Goal: Task Accomplishment & Management: Use online tool/utility

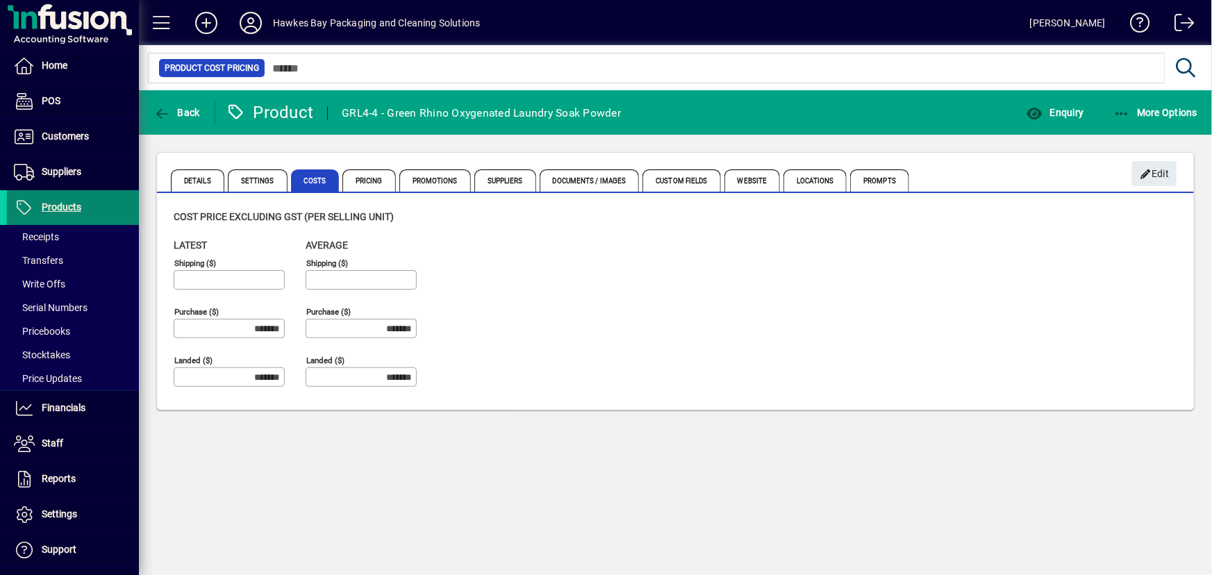
click at [76, 208] on span "Products" at bounding box center [62, 206] width 40 height 11
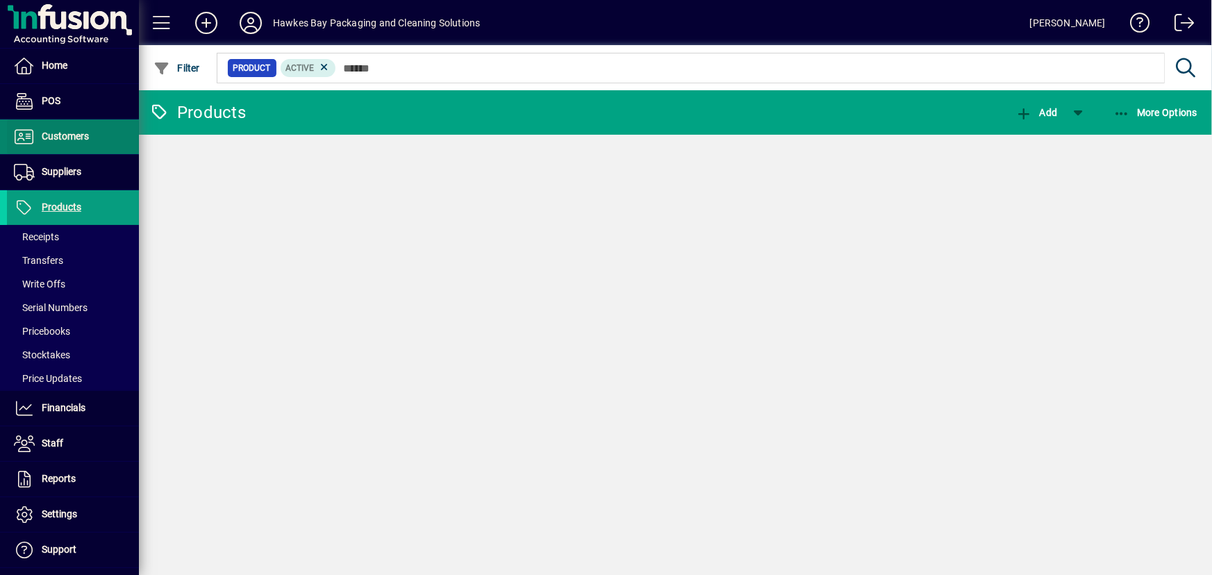
click at [90, 136] on span at bounding box center [73, 136] width 132 height 33
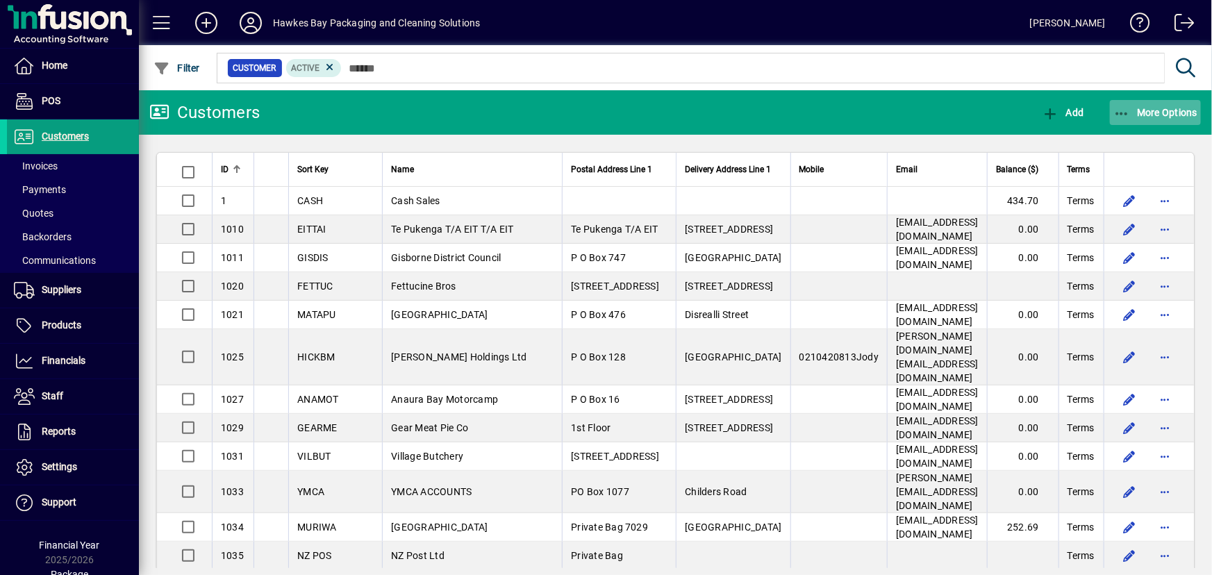
click at [1135, 111] on span "More Options" at bounding box center [1155, 112] width 85 height 11
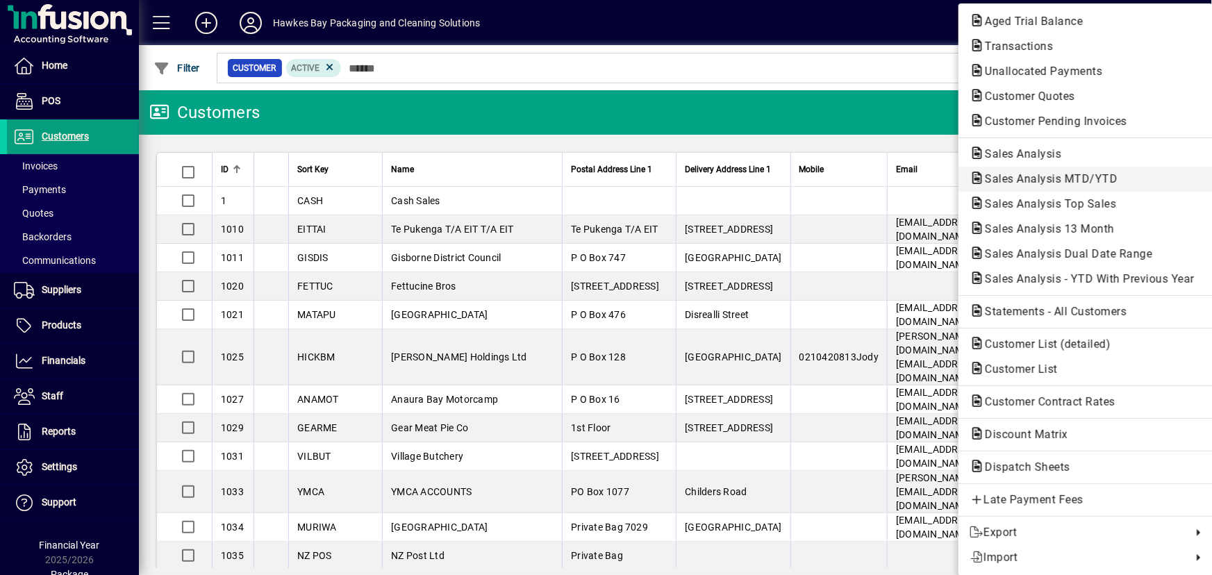
click at [1025, 183] on span "Sales Analysis MTD/YTD" at bounding box center [1047, 178] width 155 height 13
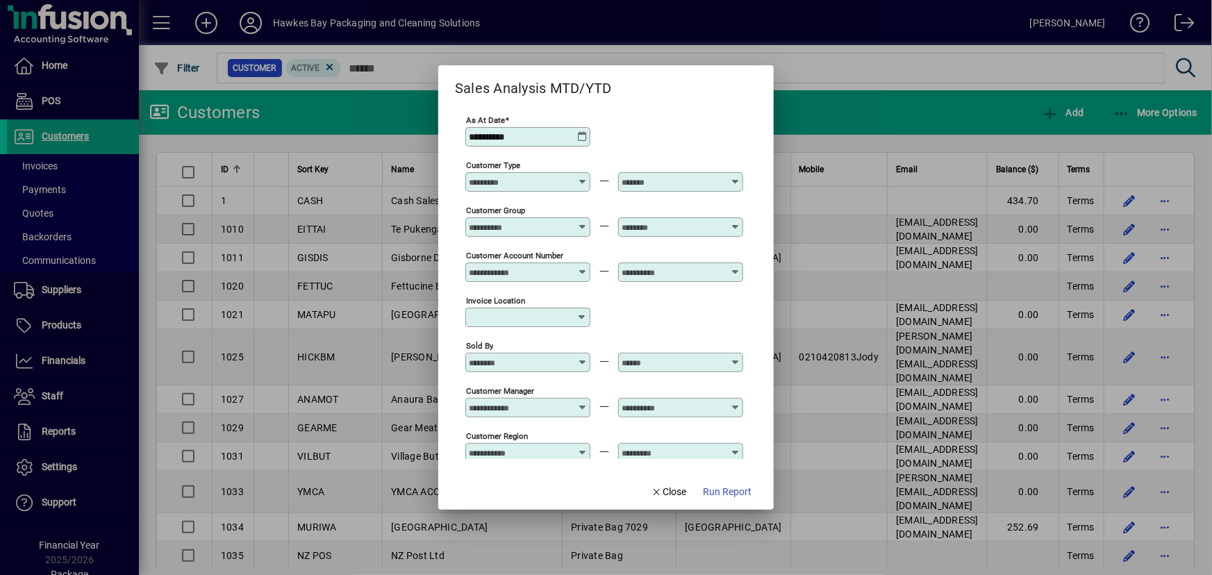
click at [572, 359] on div at bounding box center [529, 362] width 121 height 11
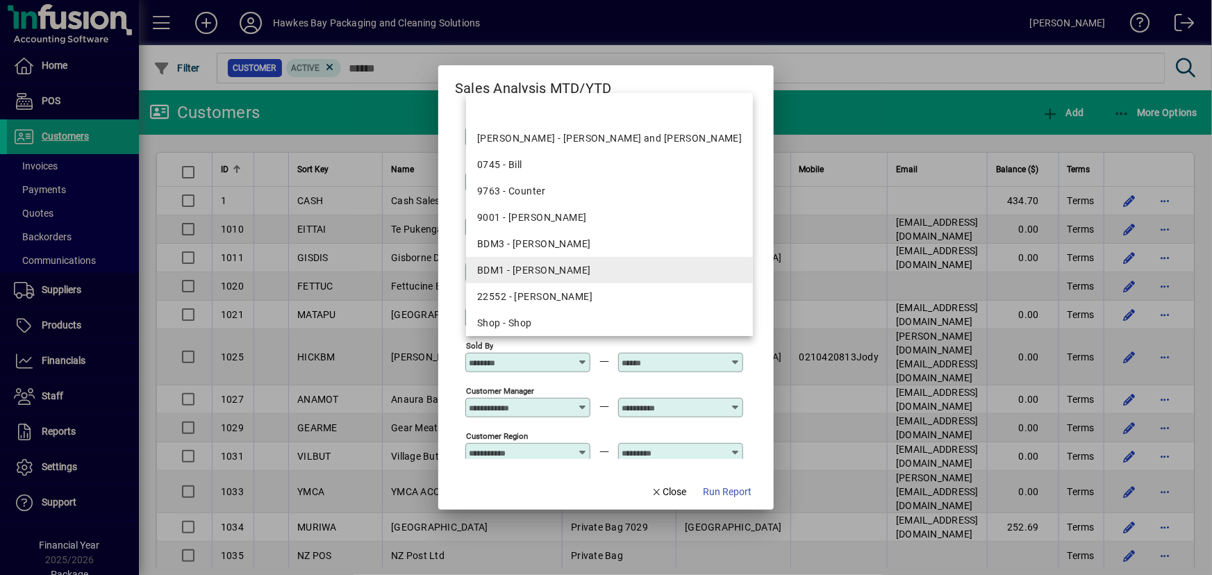
click at [593, 272] on div "BDM1 - [PERSON_NAME]" at bounding box center [609, 270] width 265 height 15
type input "**********"
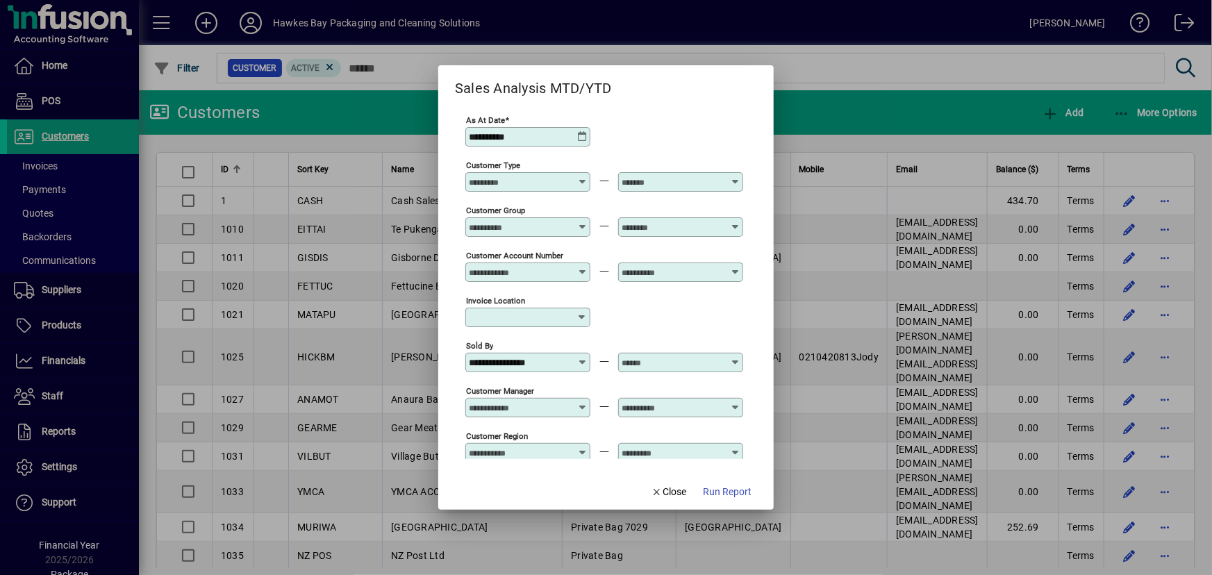
click at [735, 357] on icon at bounding box center [735, 357] width 10 height 0
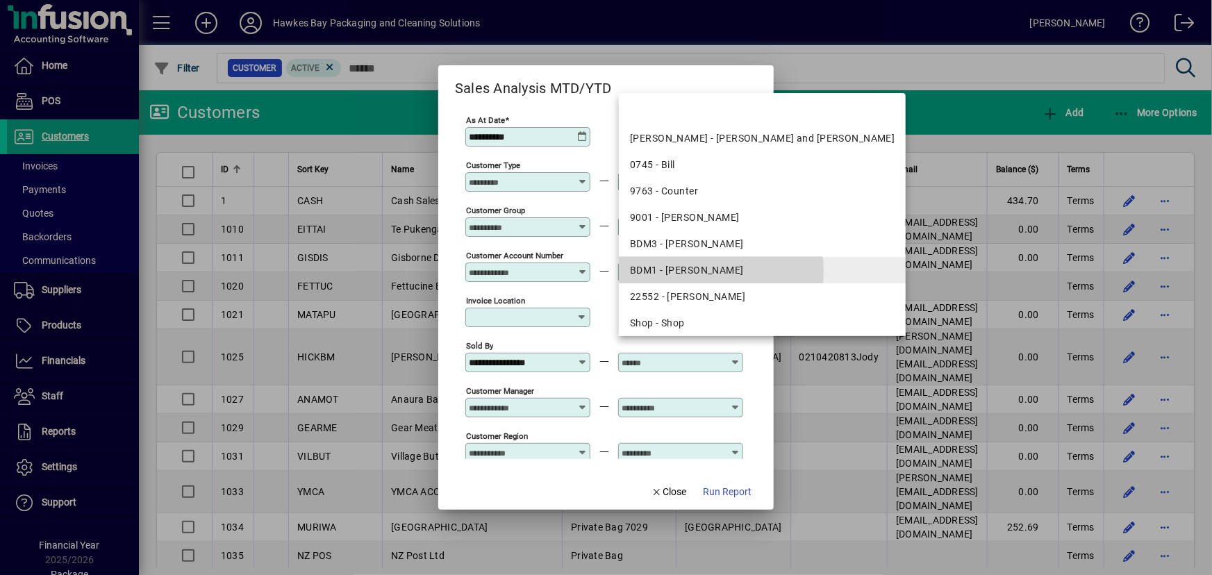
click at [715, 271] on div "BDM1 - [PERSON_NAME]" at bounding box center [762, 270] width 265 height 15
type input "**********"
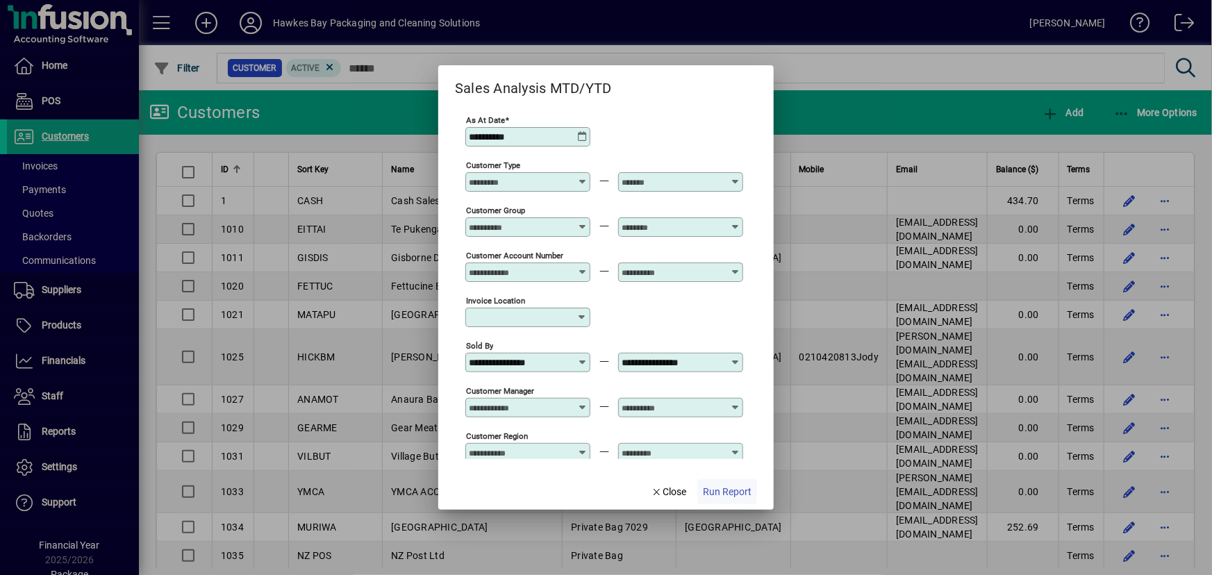
click at [722, 495] on span "Run Report" at bounding box center [727, 492] width 49 height 15
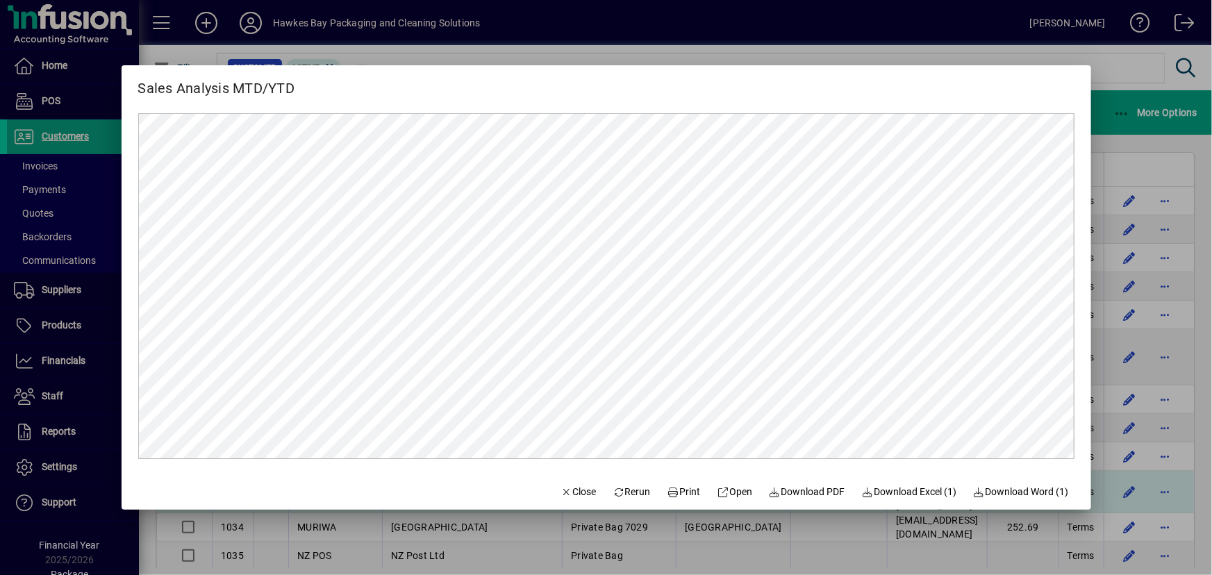
click at [561, 492] on icon "button" at bounding box center [567, 493] width 13 height 10
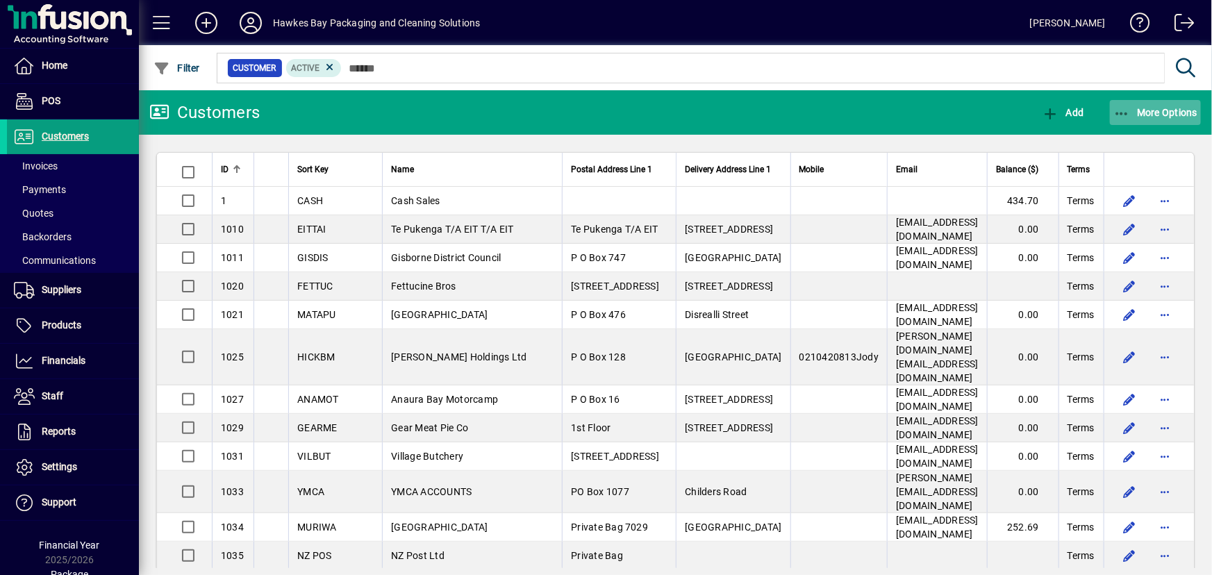
click at [1125, 109] on icon "button" at bounding box center [1121, 114] width 17 height 14
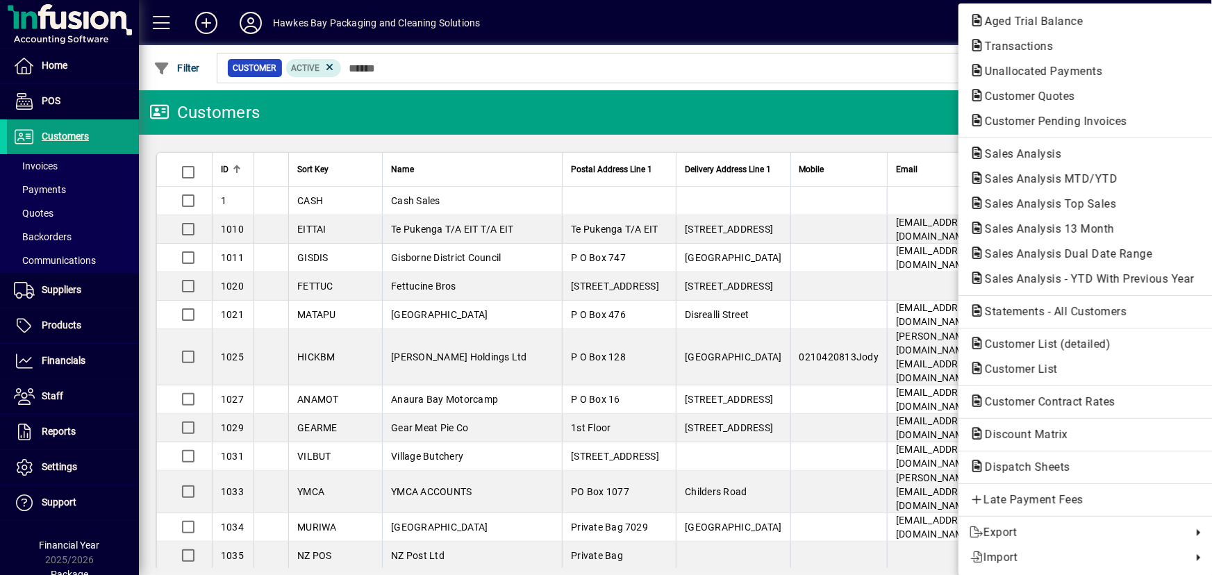
click at [1036, 179] on span "Sales Analysis MTD/YTD" at bounding box center [1047, 178] width 155 height 13
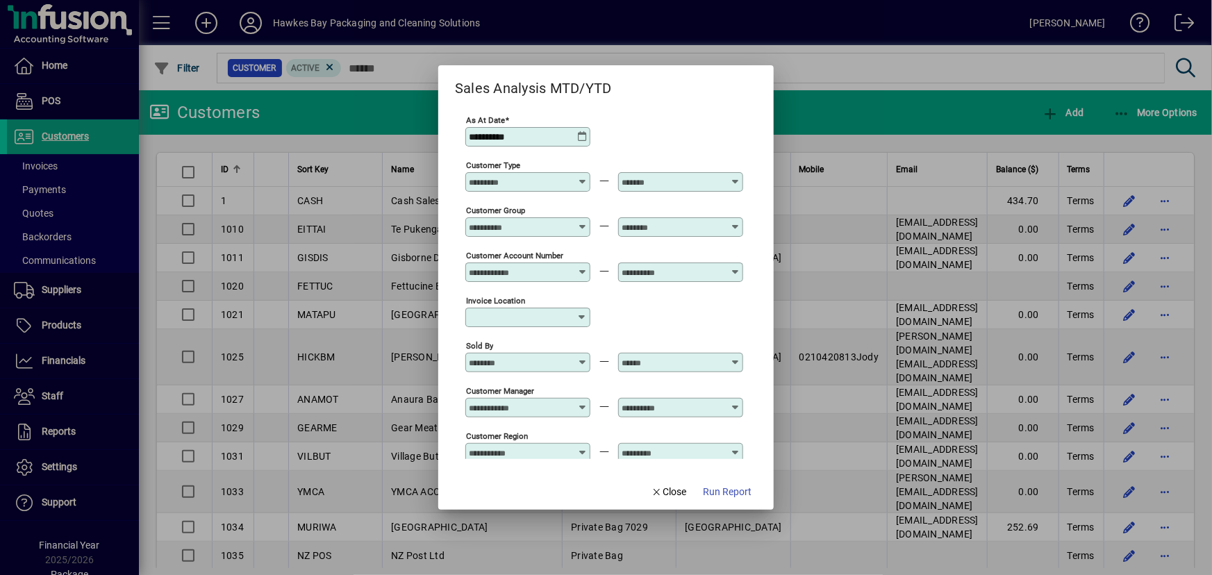
click at [588, 357] on div at bounding box center [529, 362] width 121 height 11
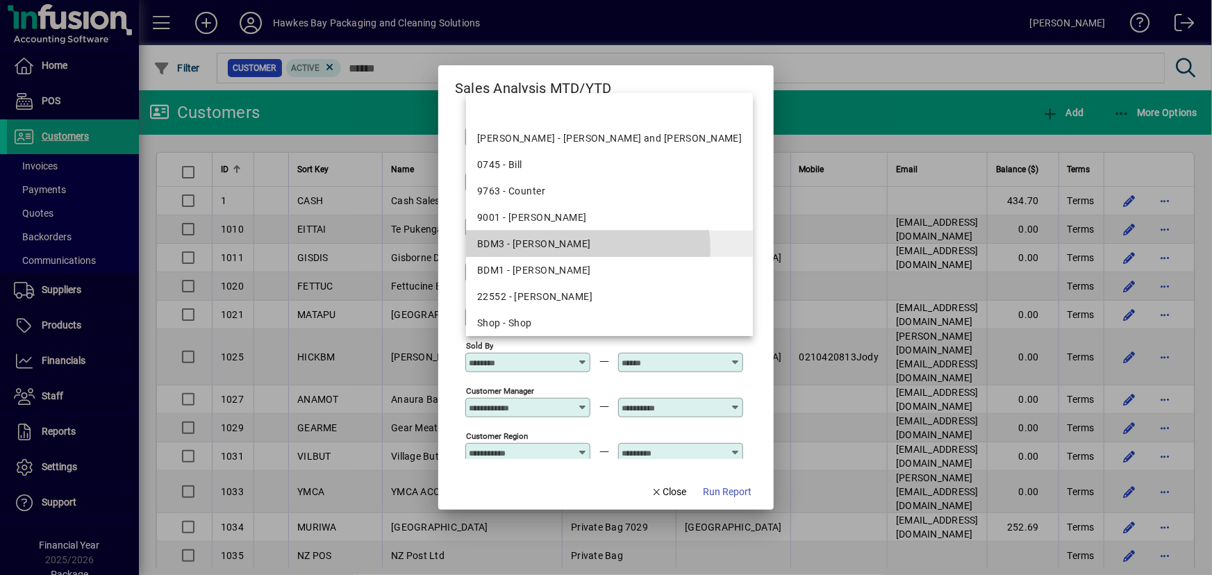
click at [588, 249] on div "BDM3 - [PERSON_NAME]" at bounding box center [609, 244] width 265 height 15
type input "**********"
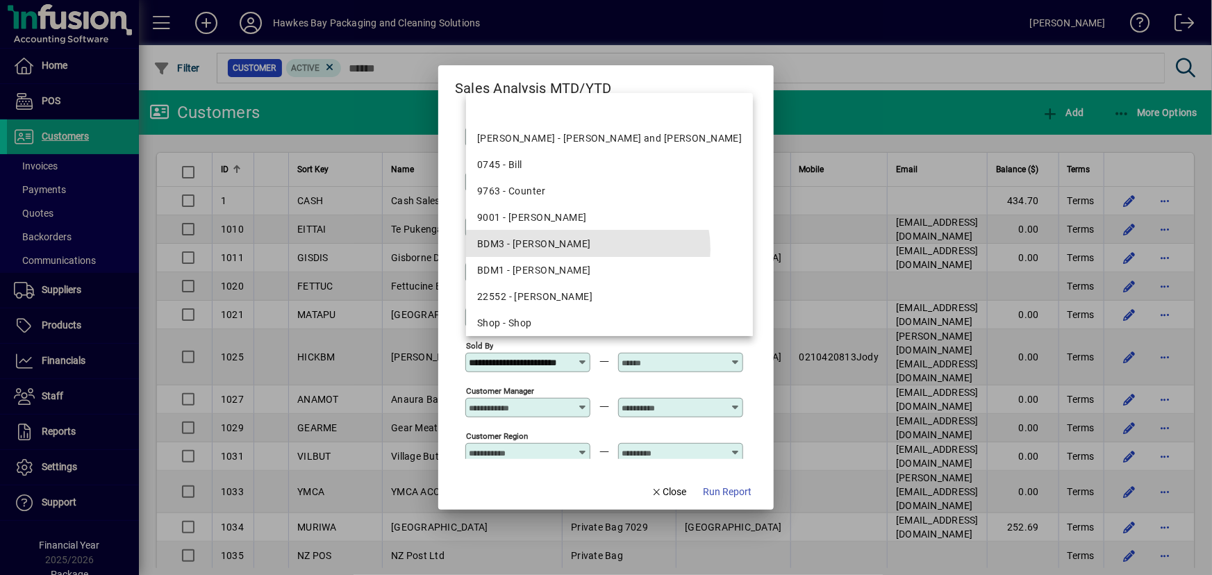
scroll to position [0, 21]
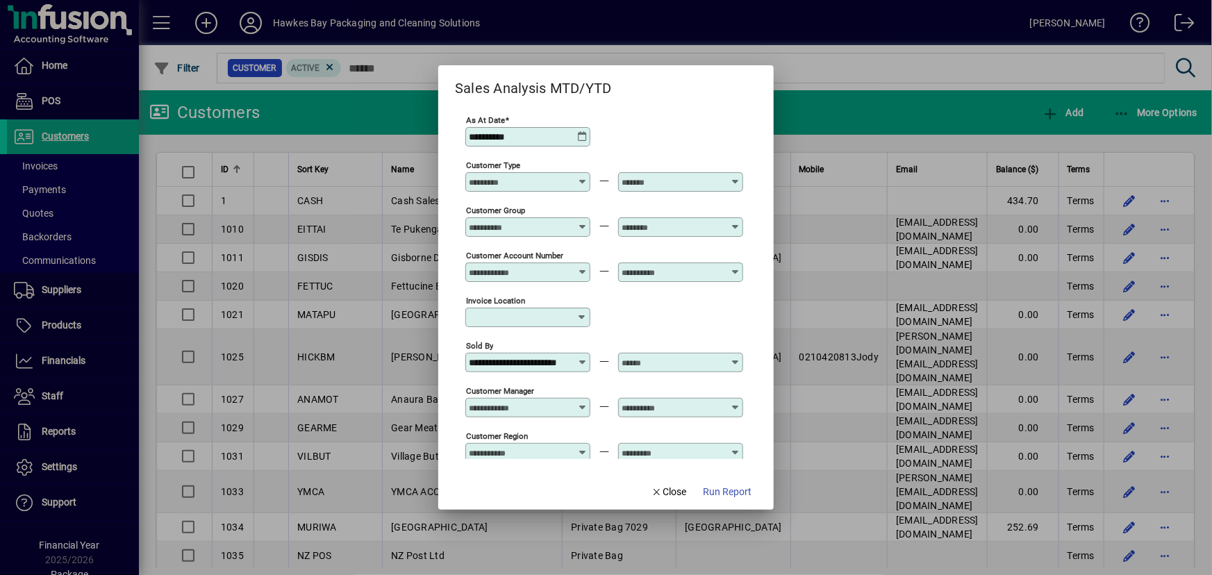
click at [739, 359] on div at bounding box center [682, 362] width 121 height 11
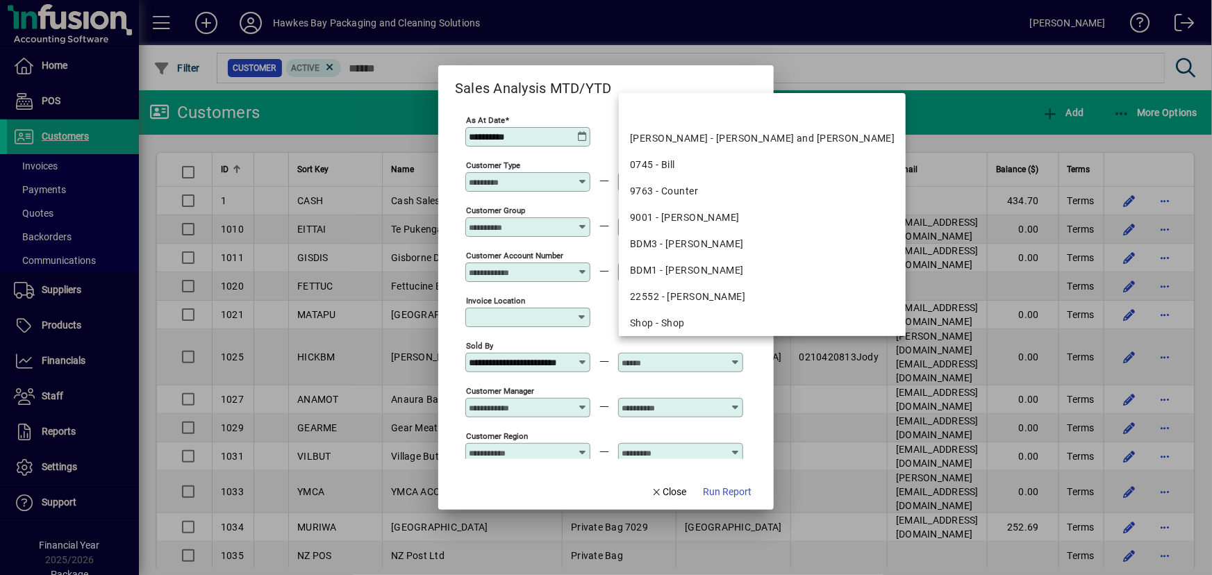
scroll to position [0, 0]
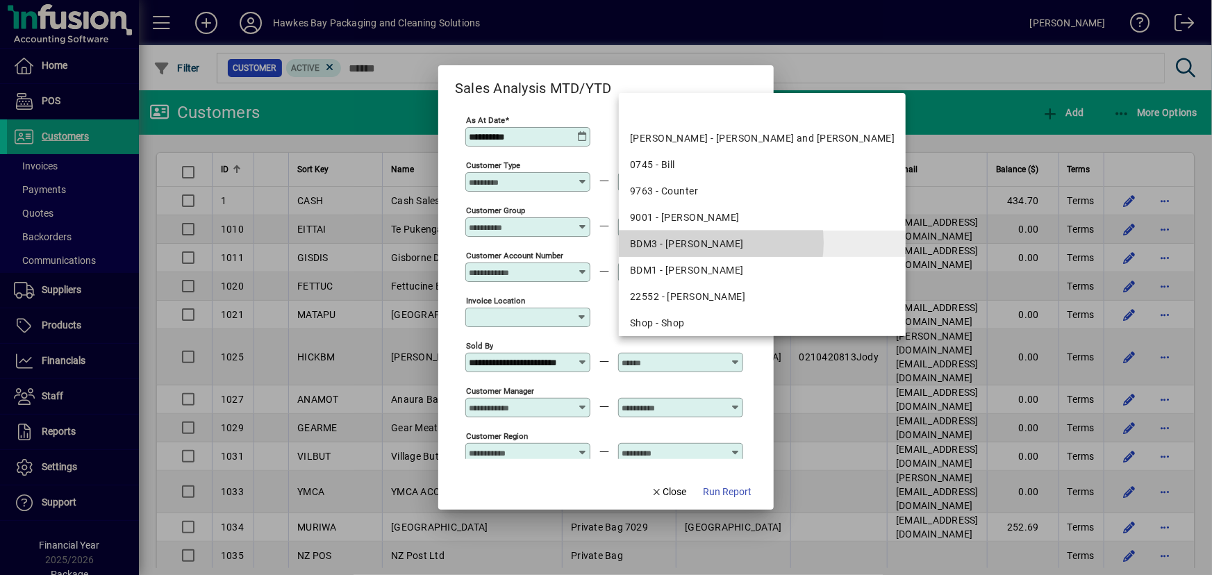
click at [715, 243] on div "BDM3 - [PERSON_NAME]" at bounding box center [762, 244] width 265 height 15
type input "**********"
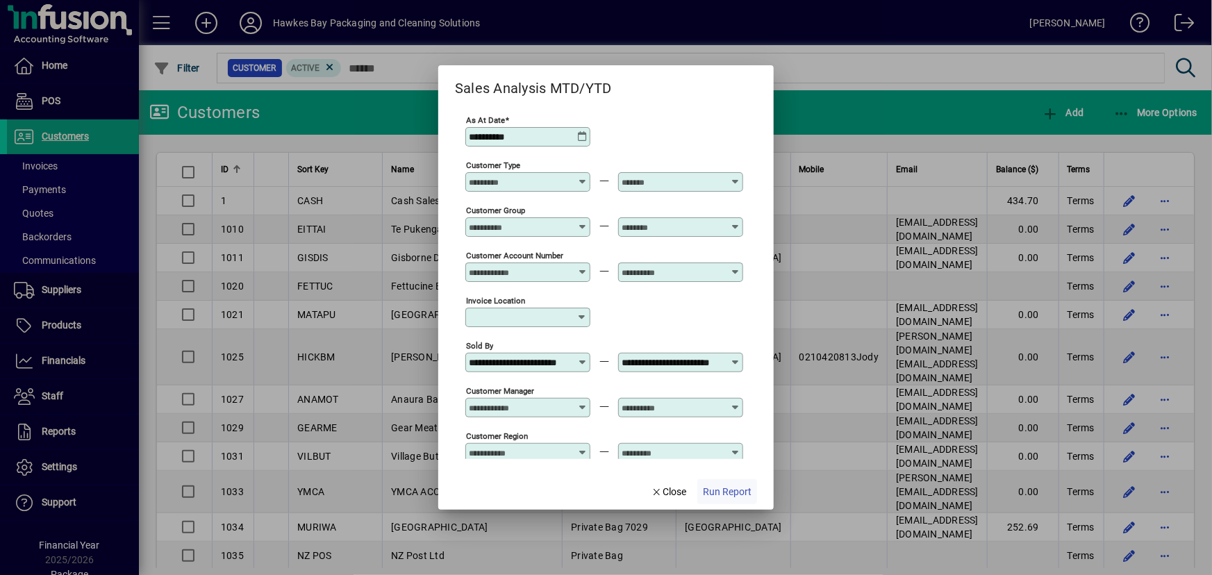
click at [714, 495] on span "Run Report" at bounding box center [727, 492] width 49 height 15
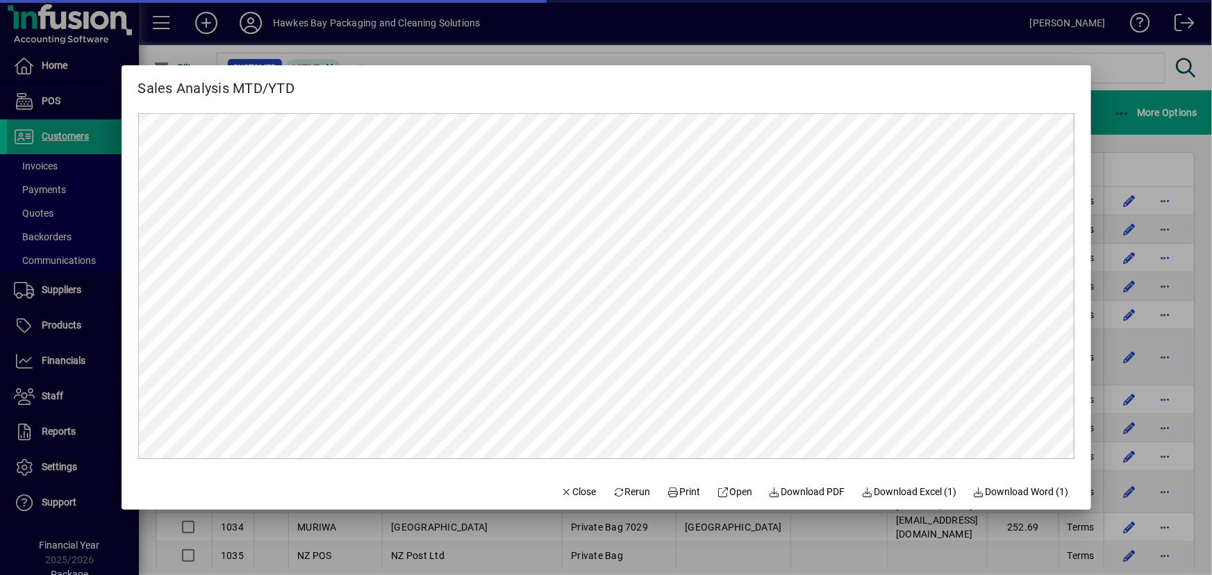
scroll to position [0, 0]
click at [567, 495] on span "Close" at bounding box center [579, 492] width 36 height 15
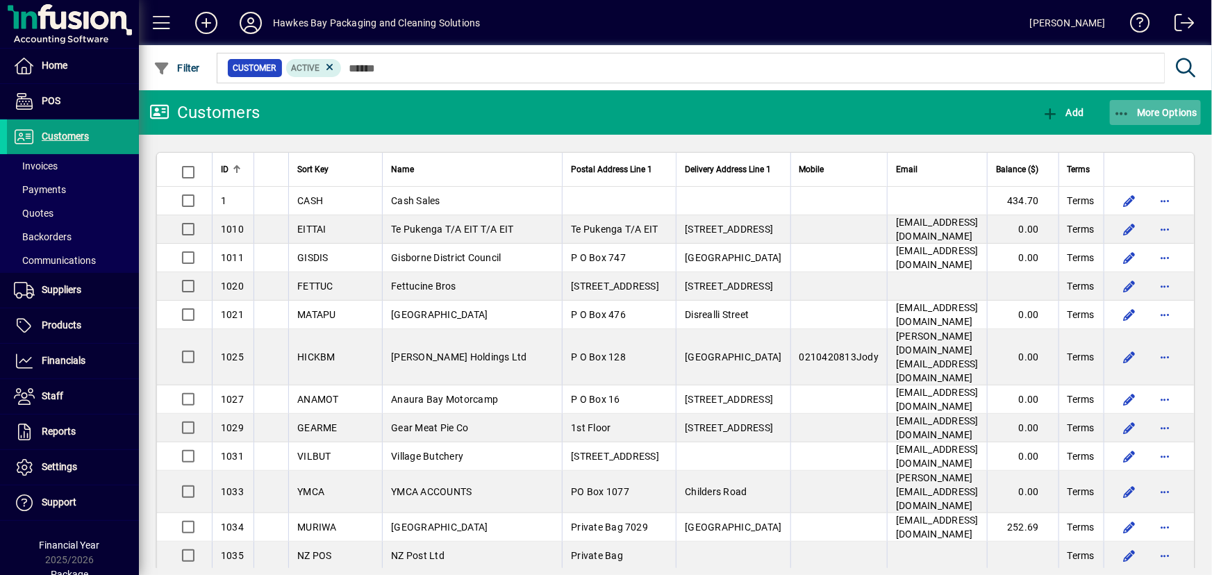
click at [1133, 106] on span "button" at bounding box center [1156, 112] width 92 height 33
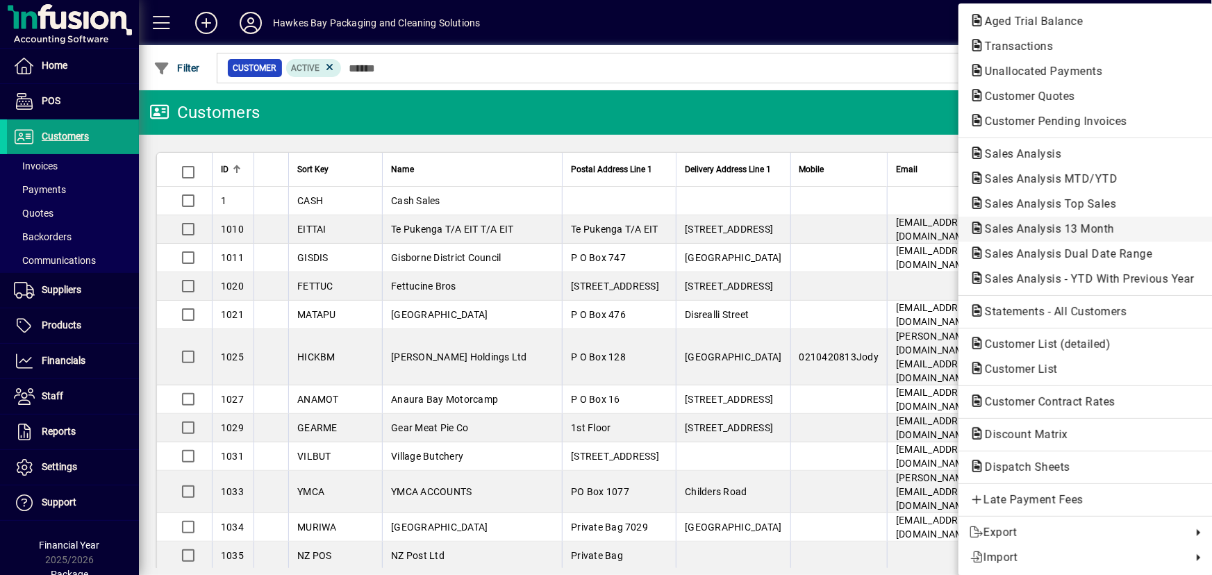
click at [1055, 233] on span "Sales Analysis 13 Month" at bounding box center [1046, 228] width 152 height 13
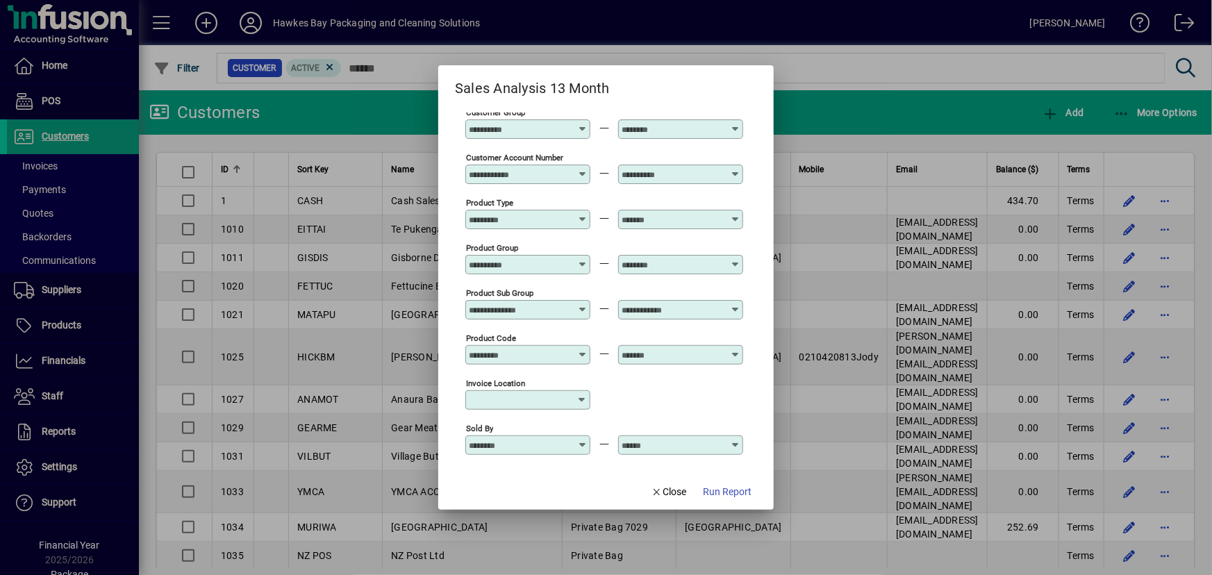
scroll to position [126, 0]
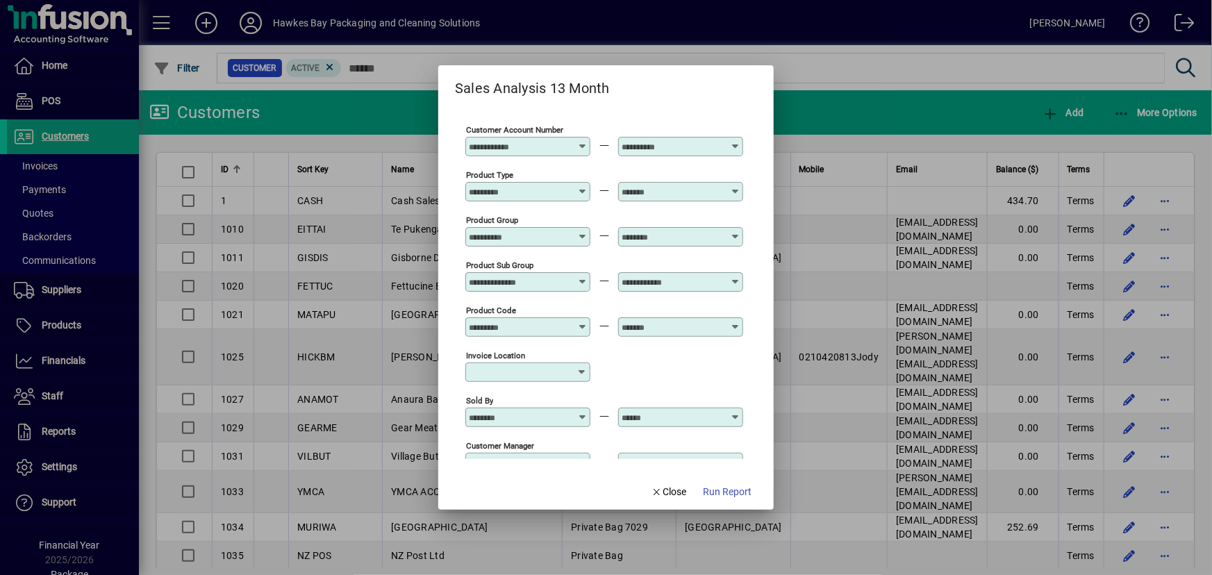
click at [583, 412] on icon at bounding box center [582, 412] width 10 height 0
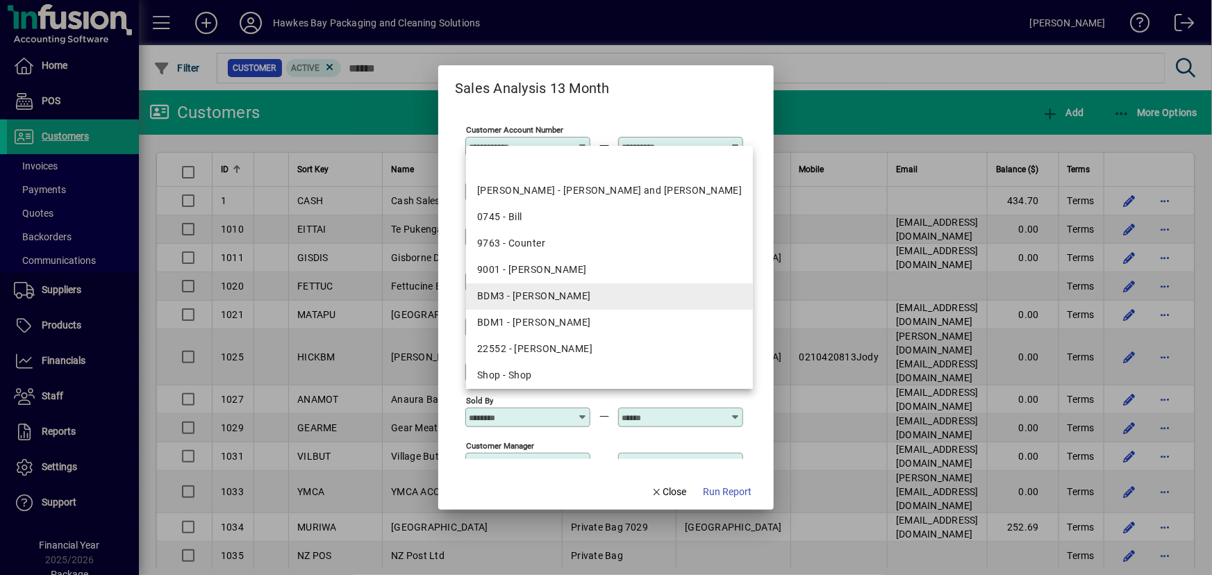
click at [562, 300] on div "BDM3 - [PERSON_NAME]" at bounding box center [609, 296] width 265 height 15
type input "**********"
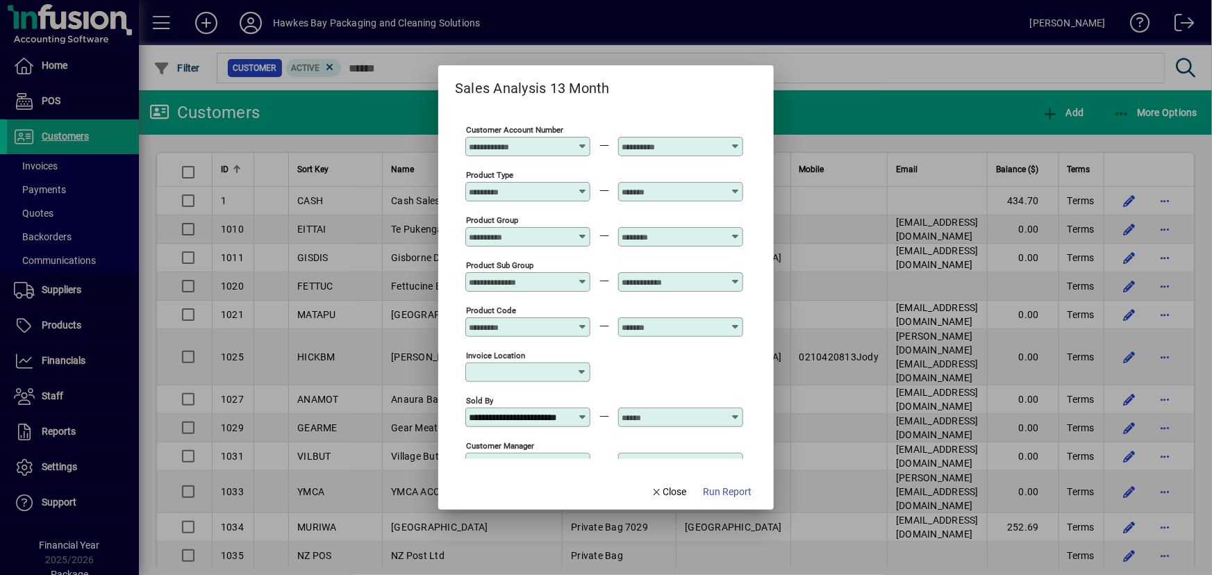
click at [731, 412] on div at bounding box center [682, 417] width 121 height 11
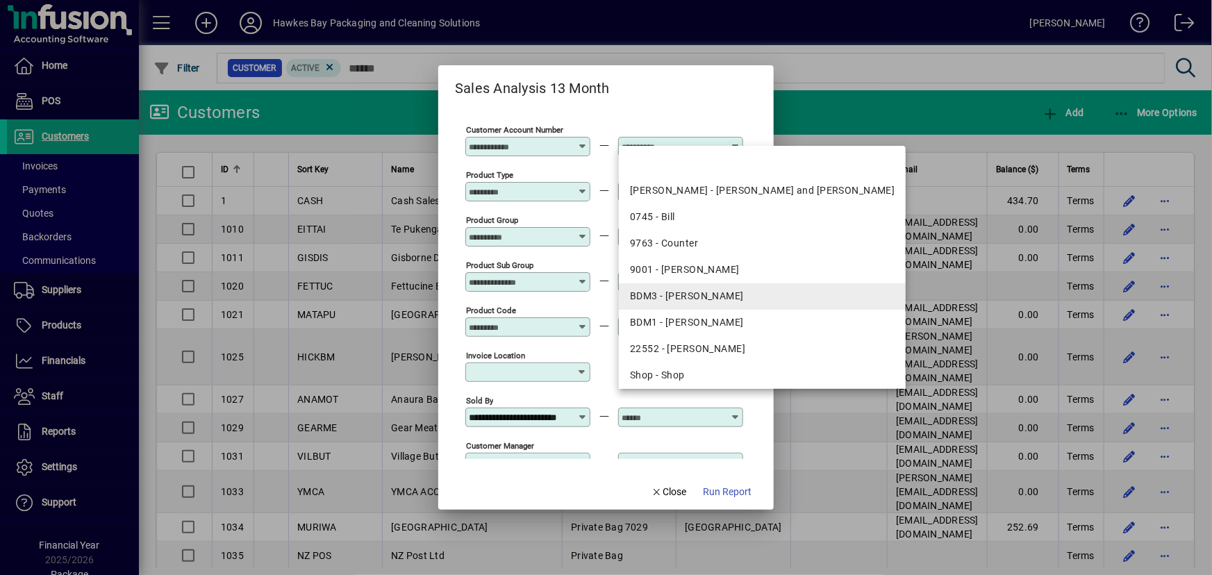
click at [718, 292] on div "BDM3 - [PERSON_NAME]" at bounding box center [762, 296] width 265 height 15
type input "**********"
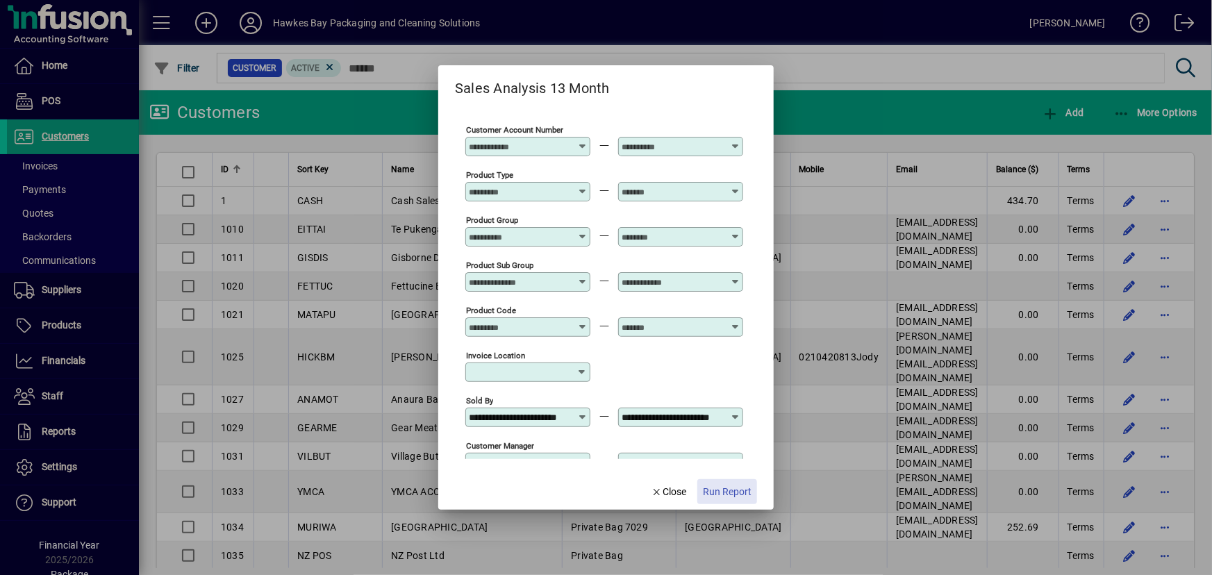
click at [724, 498] on span "Run Report" at bounding box center [727, 492] width 49 height 15
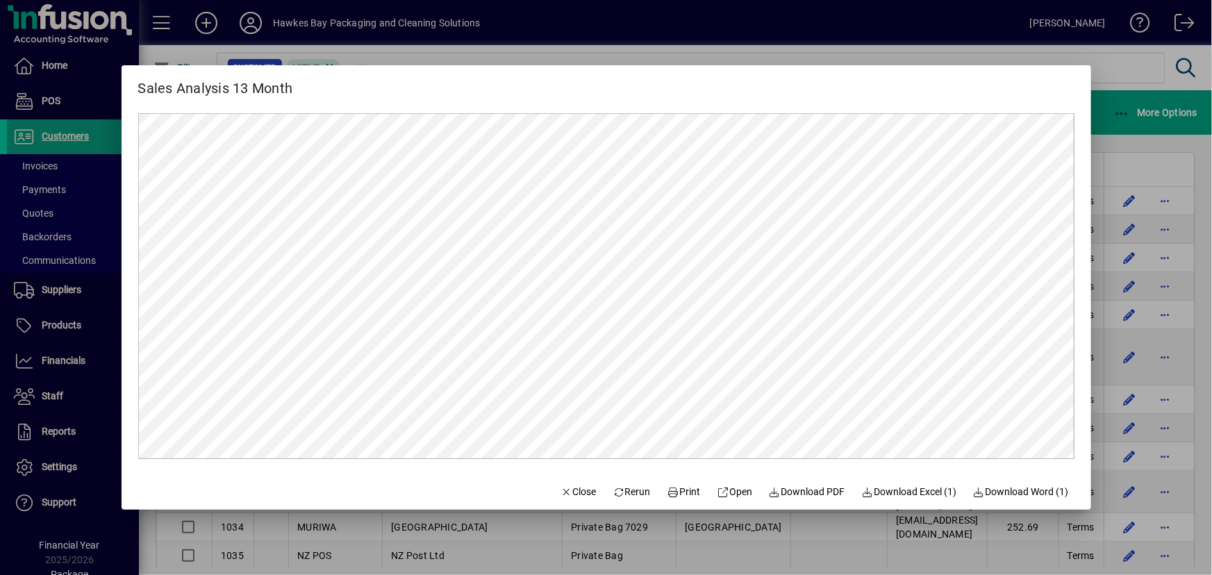
scroll to position [0, 0]
click at [567, 497] on span "Close" at bounding box center [579, 492] width 36 height 15
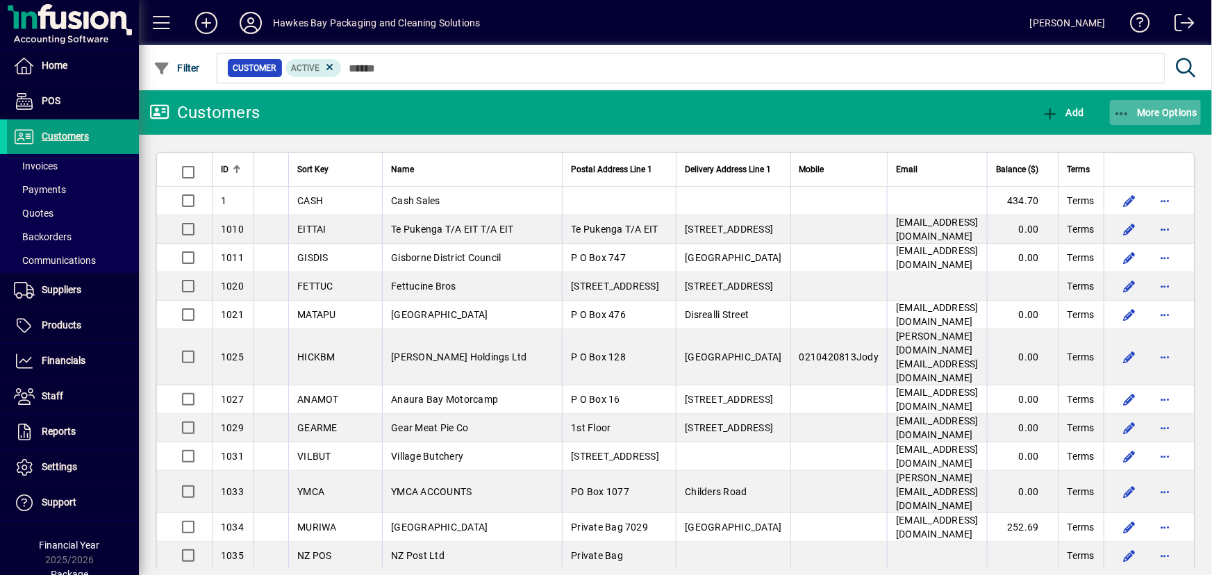
click at [1123, 111] on icon "button" at bounding box center [1121, 114] width 17 height 14
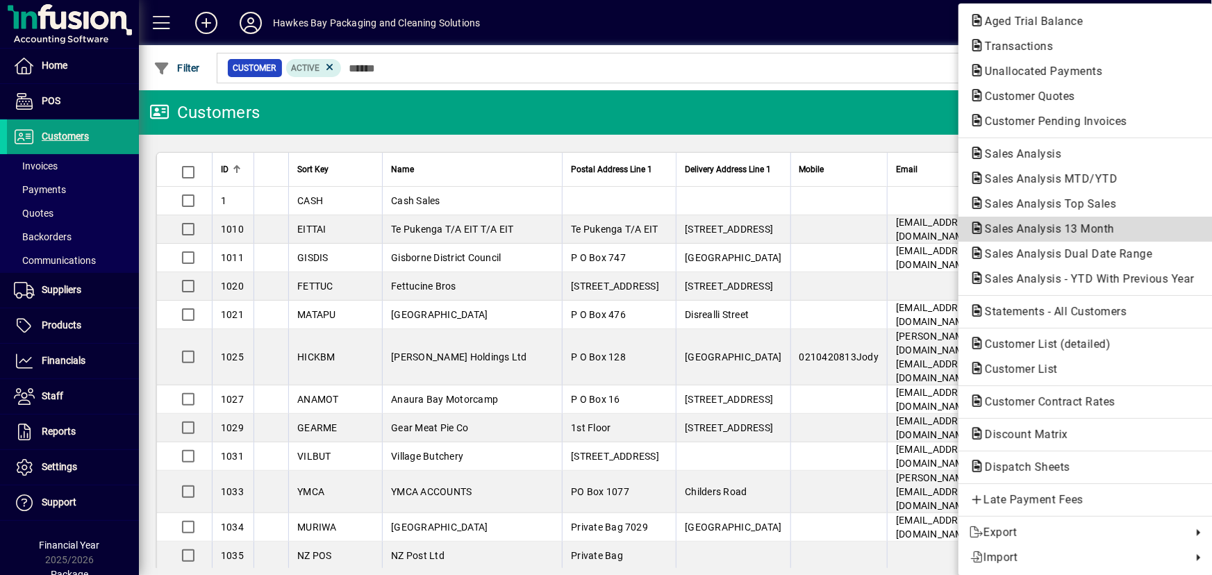
click at [1038, 231] on span "Sales Analysis 13 Month" at bounding box center [1046, 228] width 152 height 13
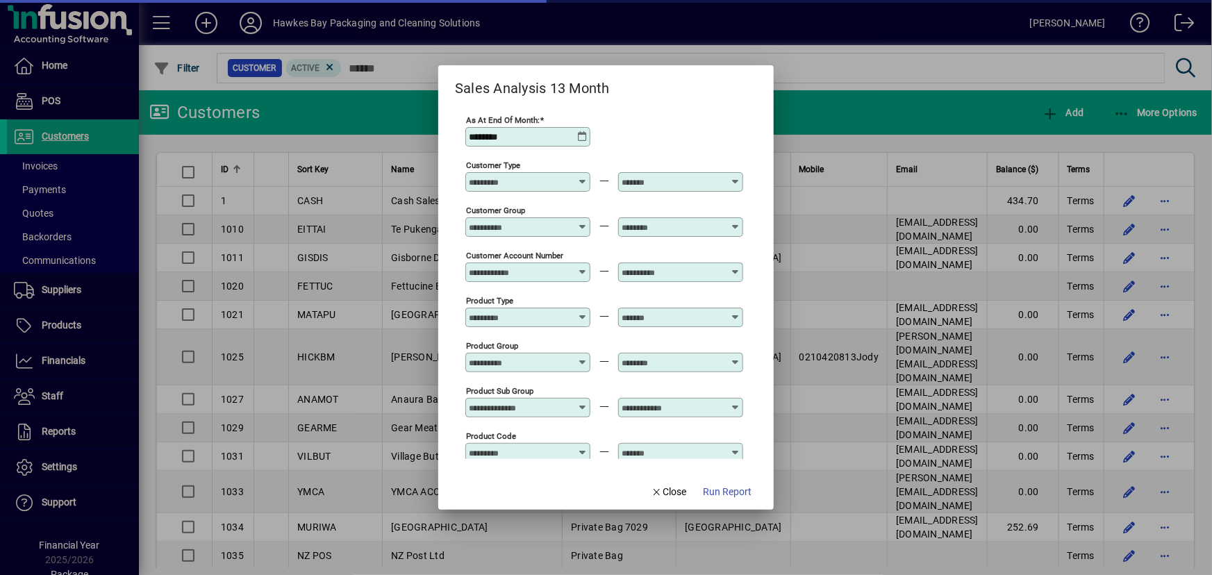
type input "**********"
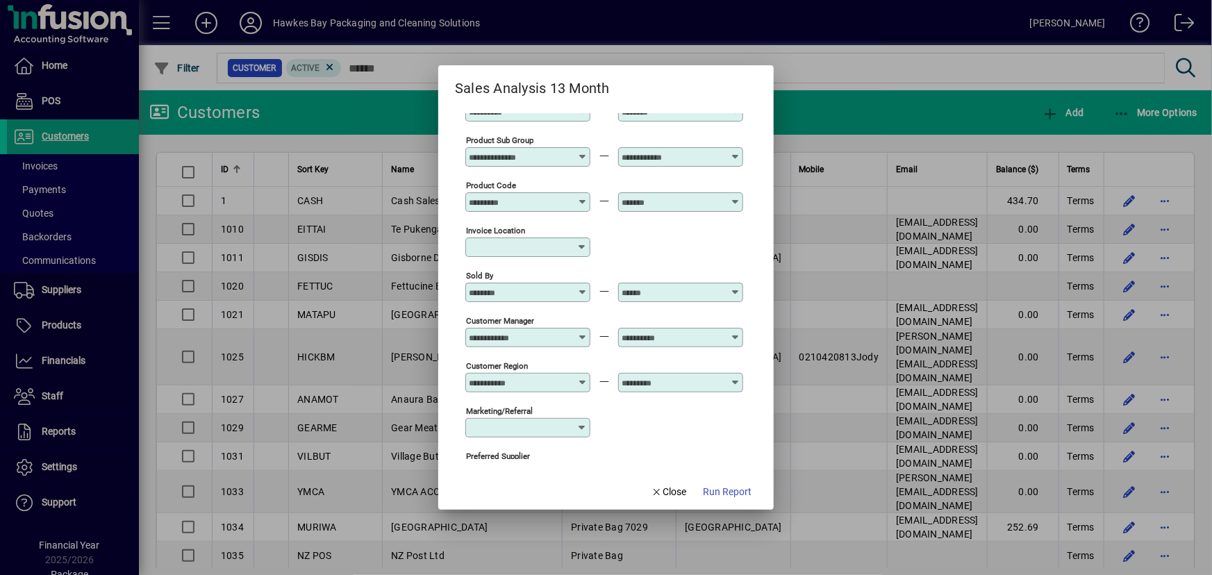
scroll to position [252, 0]
click at [581, 285] on icon at bounding box center [582, 285] width 10 height 0
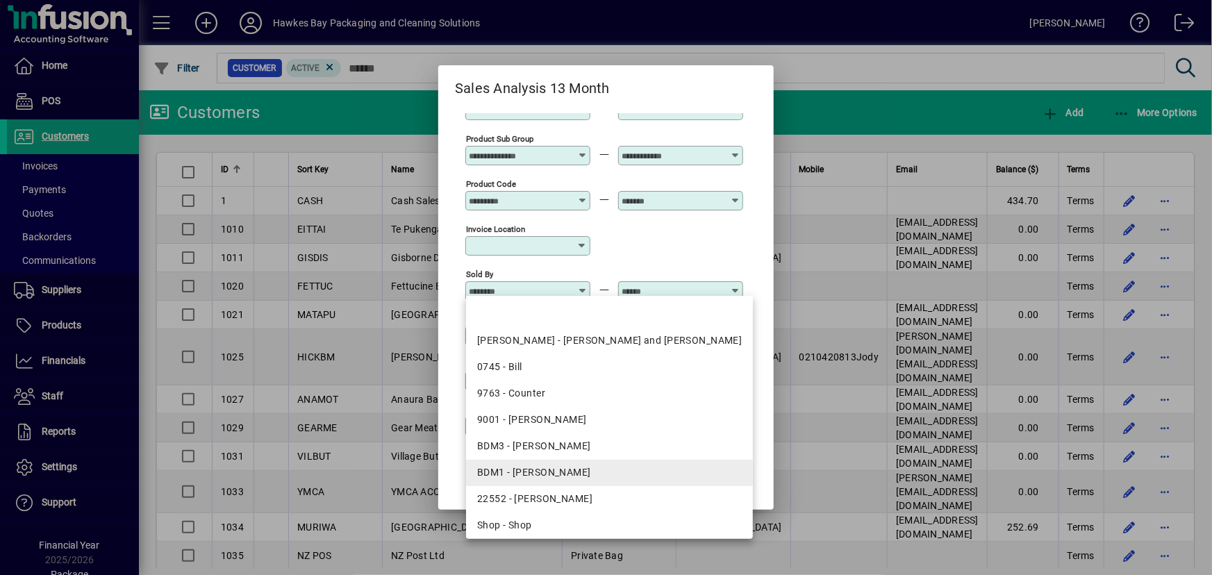
click at [579, 464] on mat-option "BDM1 - [PERSON_NAME]" at bounding box center [610, 473] width 288 height 26
type input "**********"
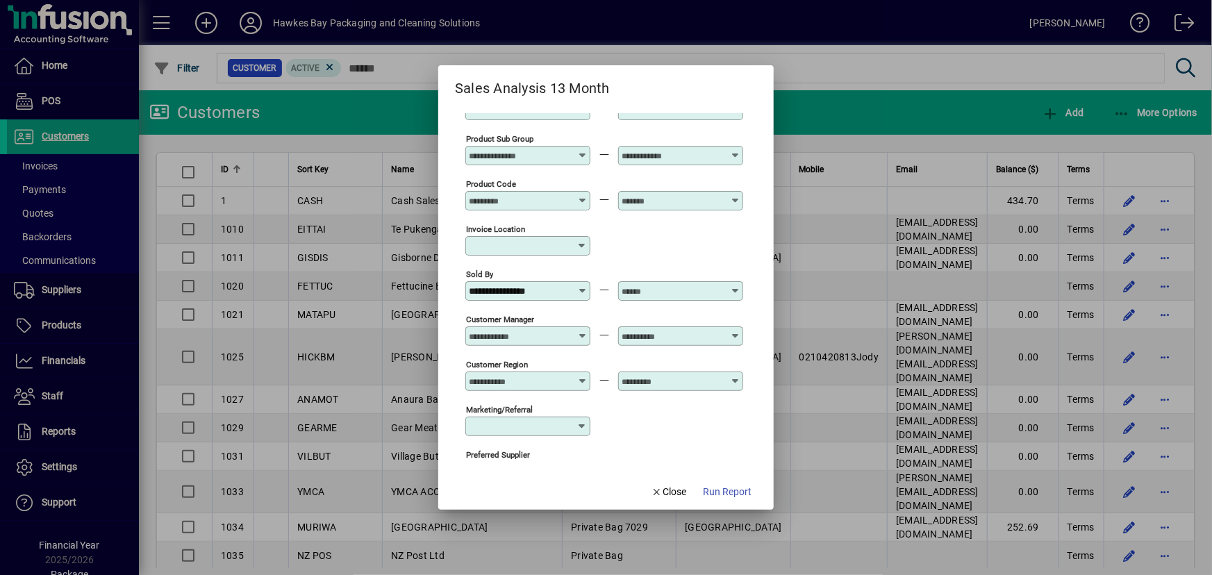
click at [731, 281] on div at bounding box center [680, 290] width 125 height 19
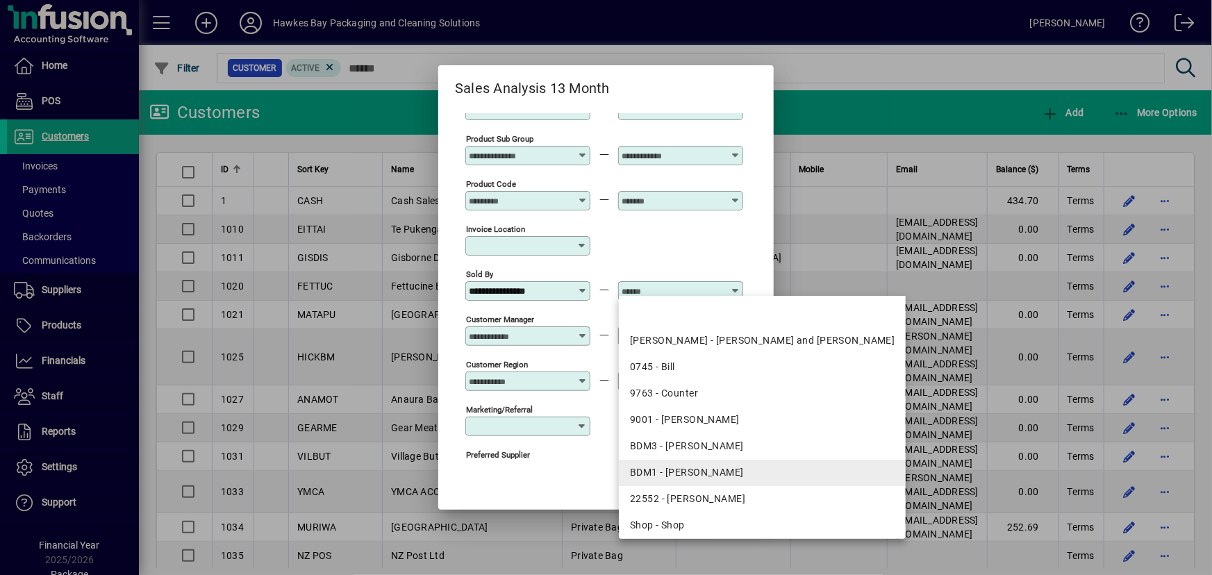
click at [711, 473] on div "BDM1 - [PERSON_NAME]" at bounding box center [762, 472] width 265 height 15
type input "**********"
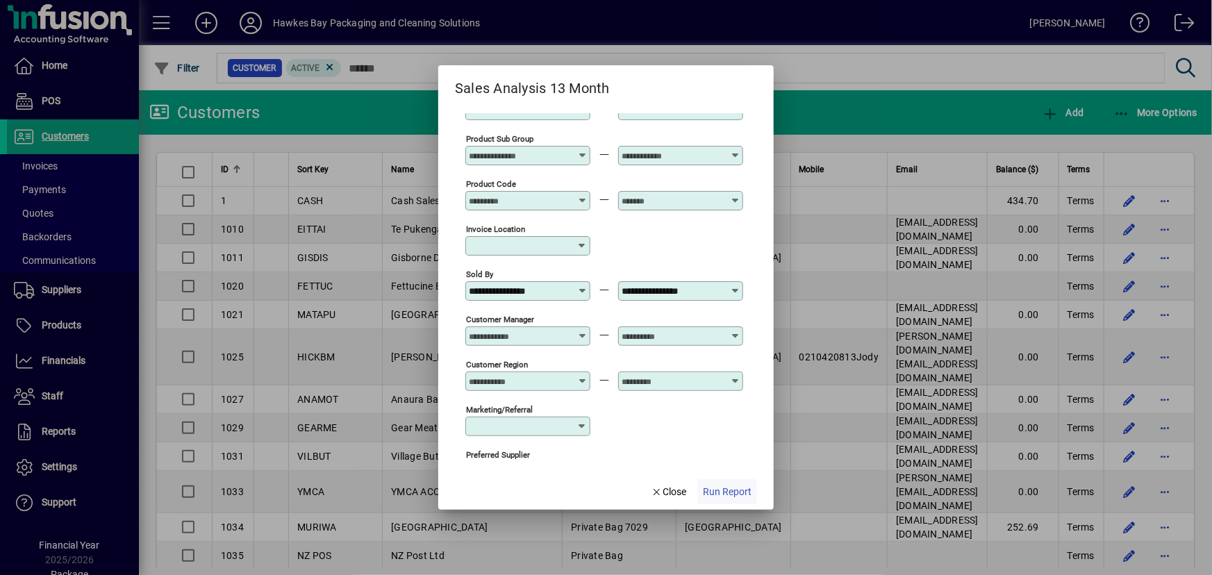
click at [724, 487] on span "Run Report" at bounding box center [727, 492] width 49 height 15
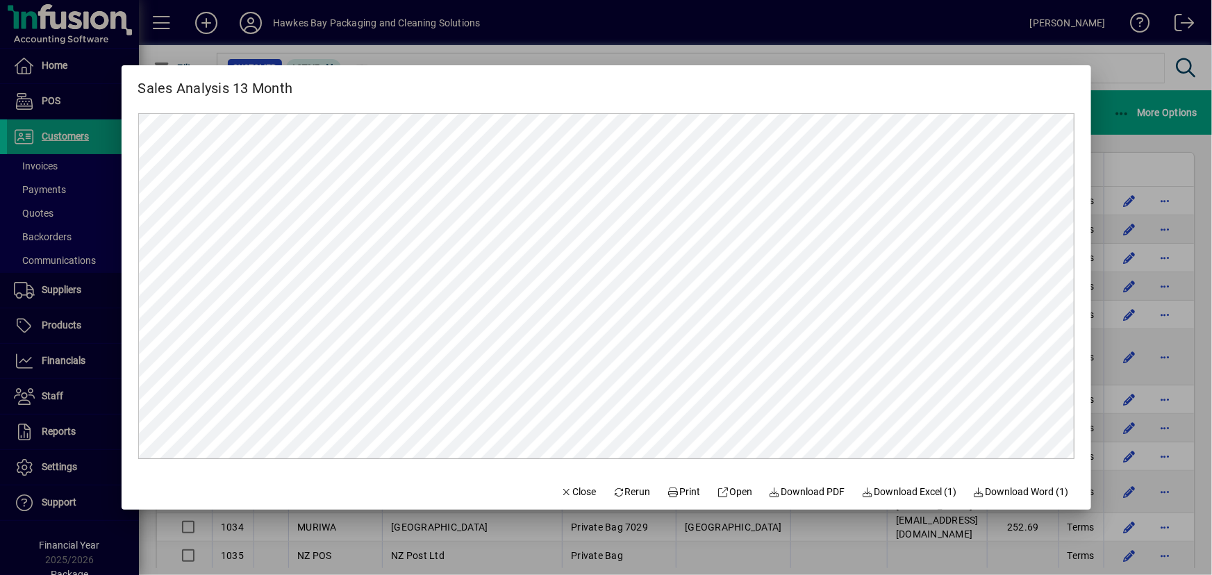
scroll to position [0, 0]
click at [570, 490] on span "Close" at bounding box center [579, 492] width 36 height 15
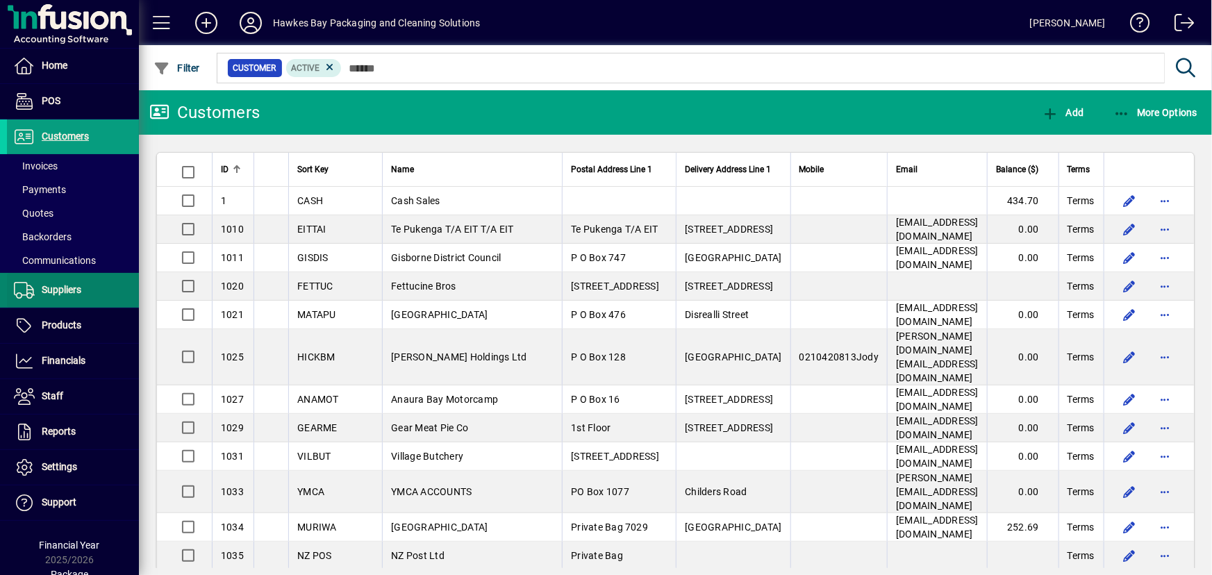
scroll to position [21, 0]
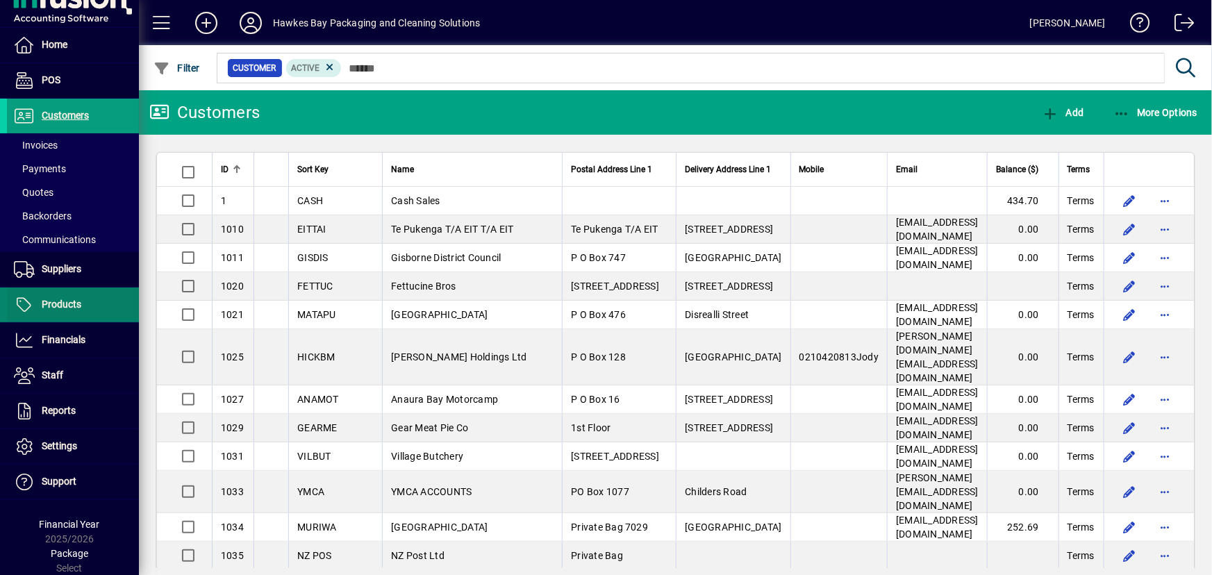
click at [70, 297] on span "Products" at bounding box center [44, 305] width 74 height 17
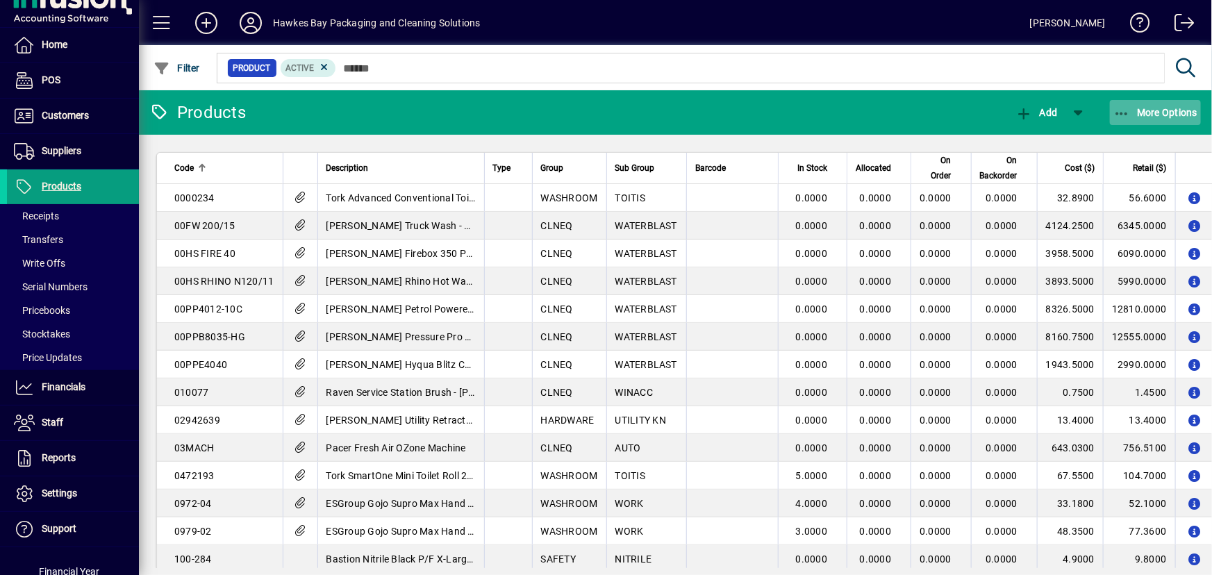
click at [1117, 111] on icon "button" at bounding box center [1121, 114] width 17 height 14
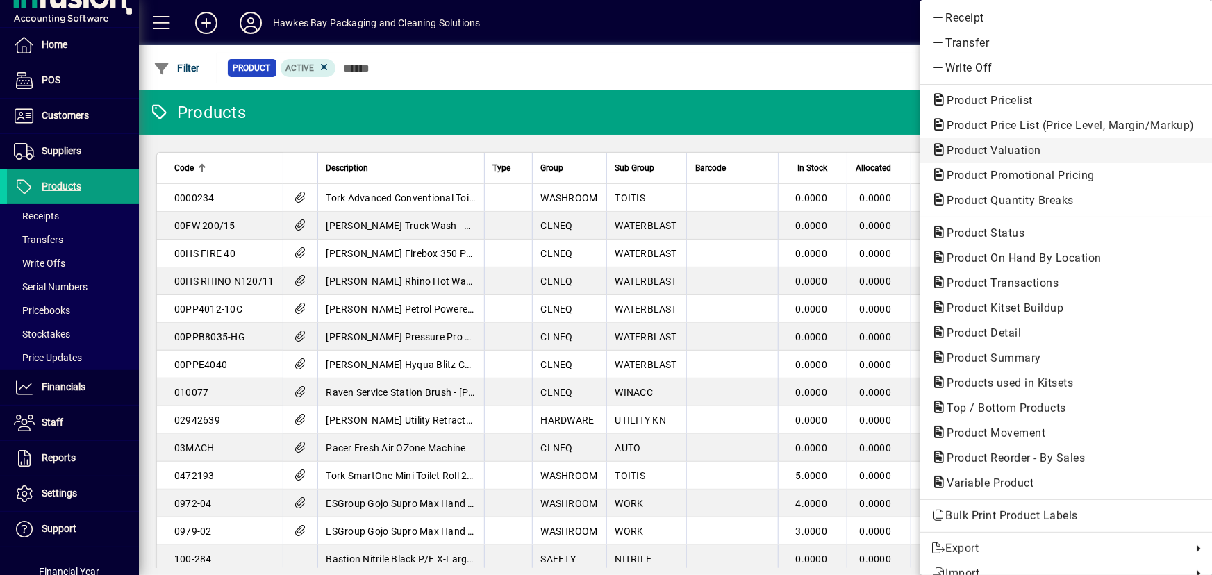
click at [1013, 150] on span "Product Valuation" at bounding box center [989, 150] width 117 height 13
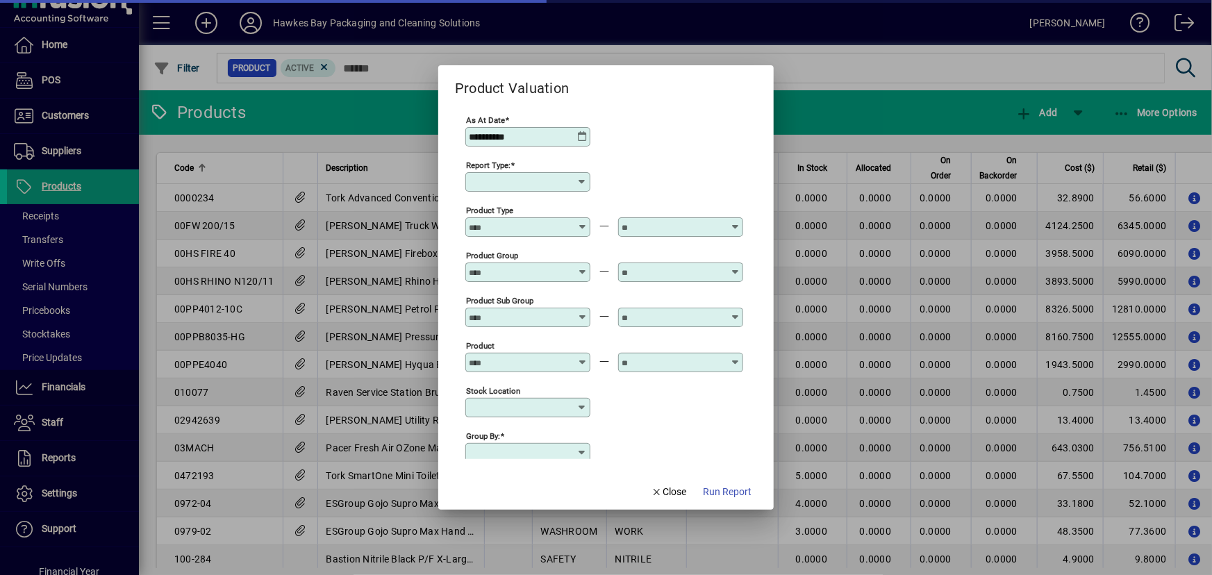
type input "******"
type input "**********"
click at [720, 493] on span "Run Report" at bounding box center [727, 492] width 49 height 15
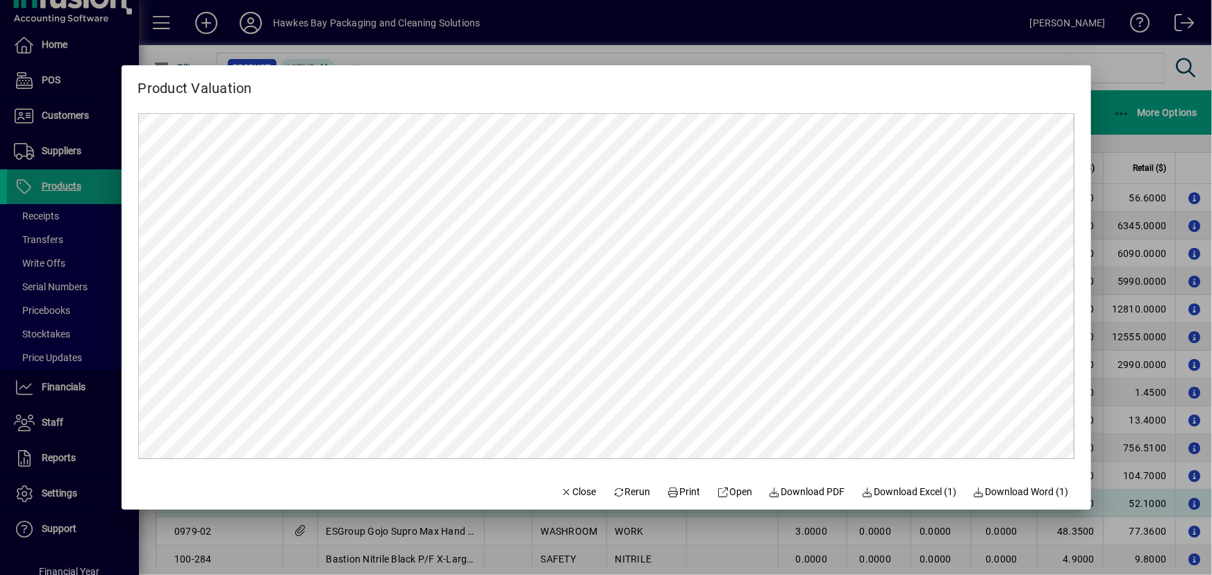
click at [561, 495] on span "Close" at bounding box center [579, 492] width 36 height 15
